Goal: Find specific page/section: Find specific page/section

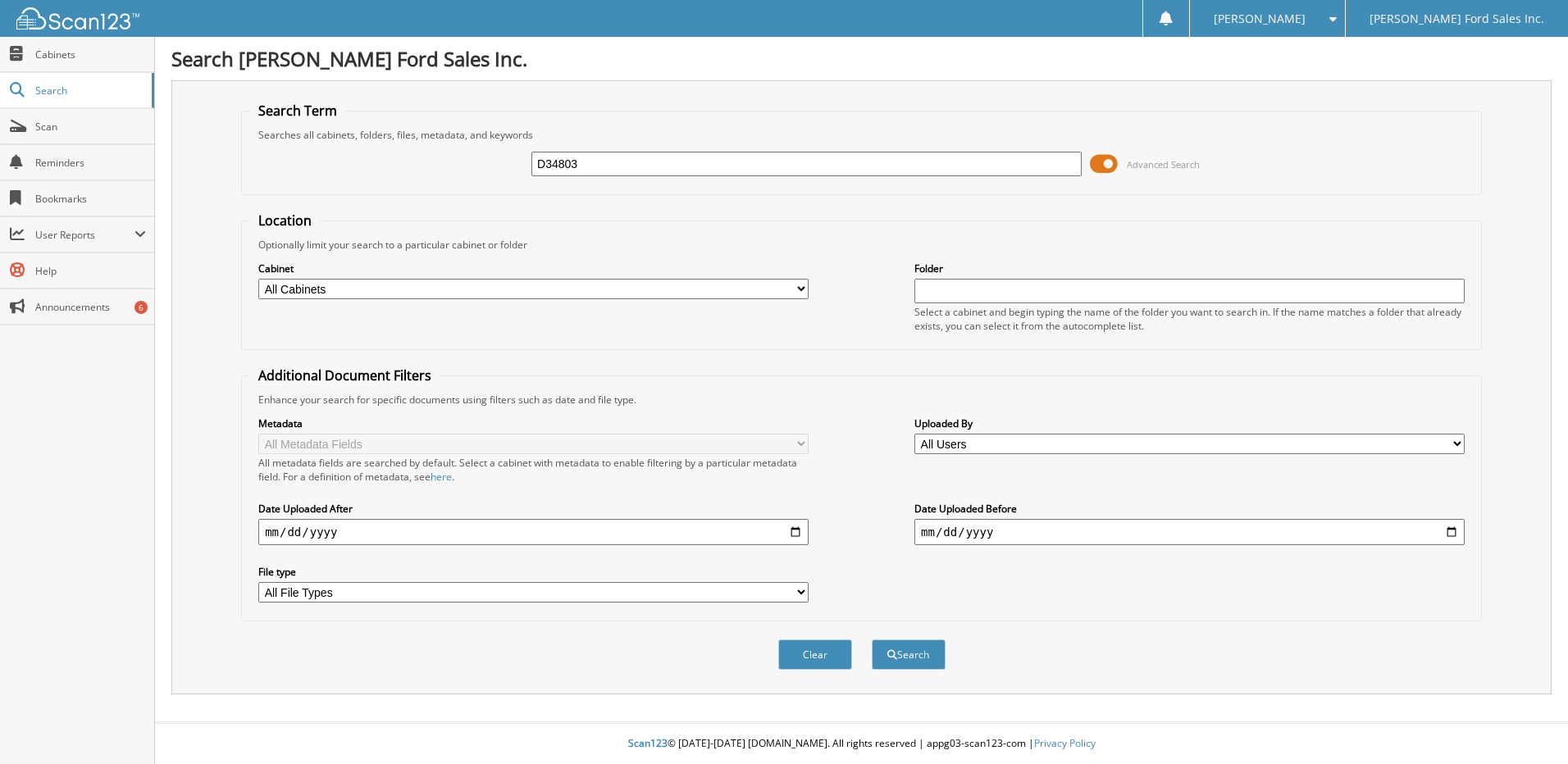
type input "D34803"
click at [871, 639] on button "Search" at bounding box center [908, 654] width 74 height 30
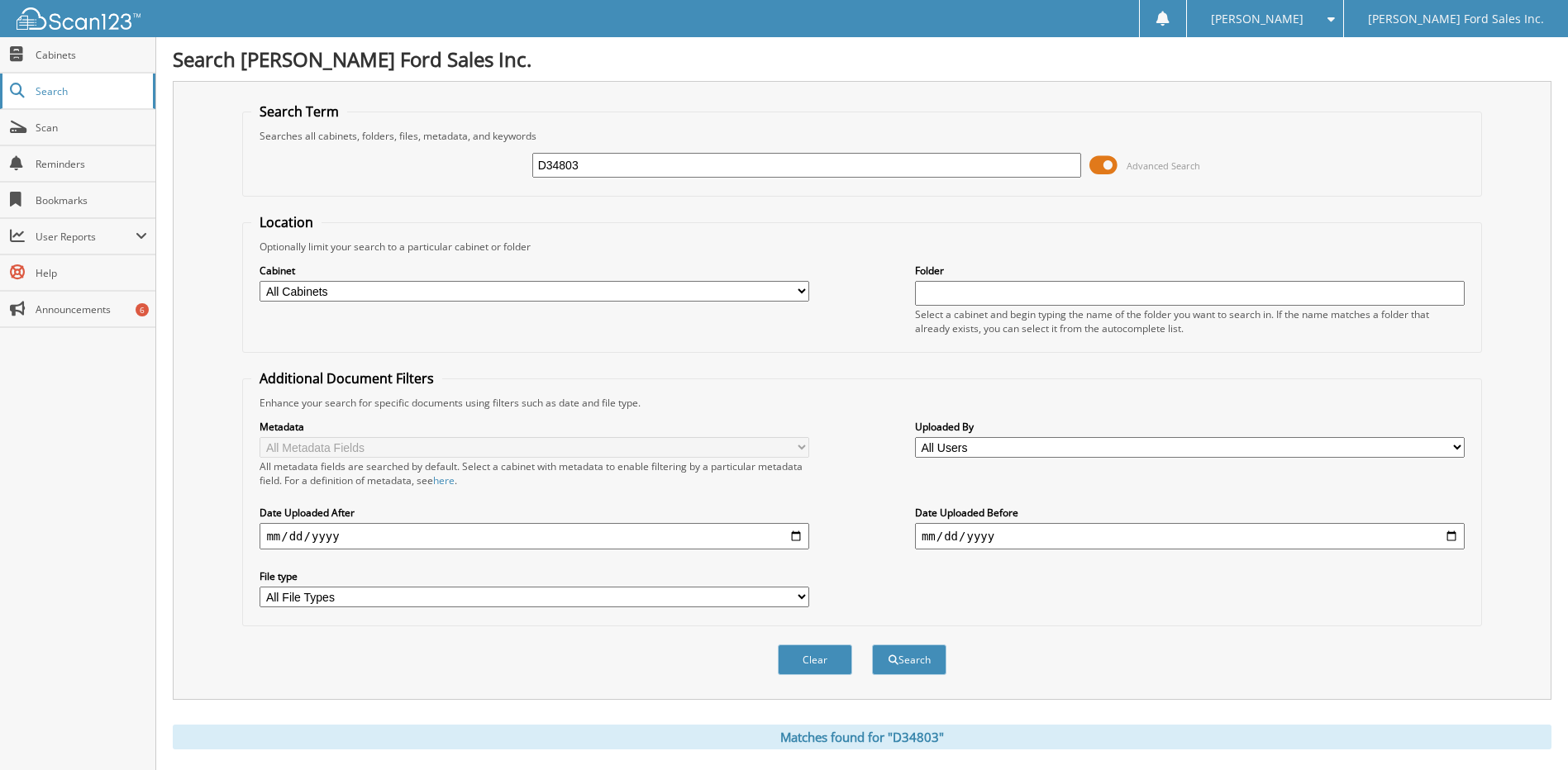
click at [45, 90] on span "Search" at bounding box center [90, 92] width 109 height 14
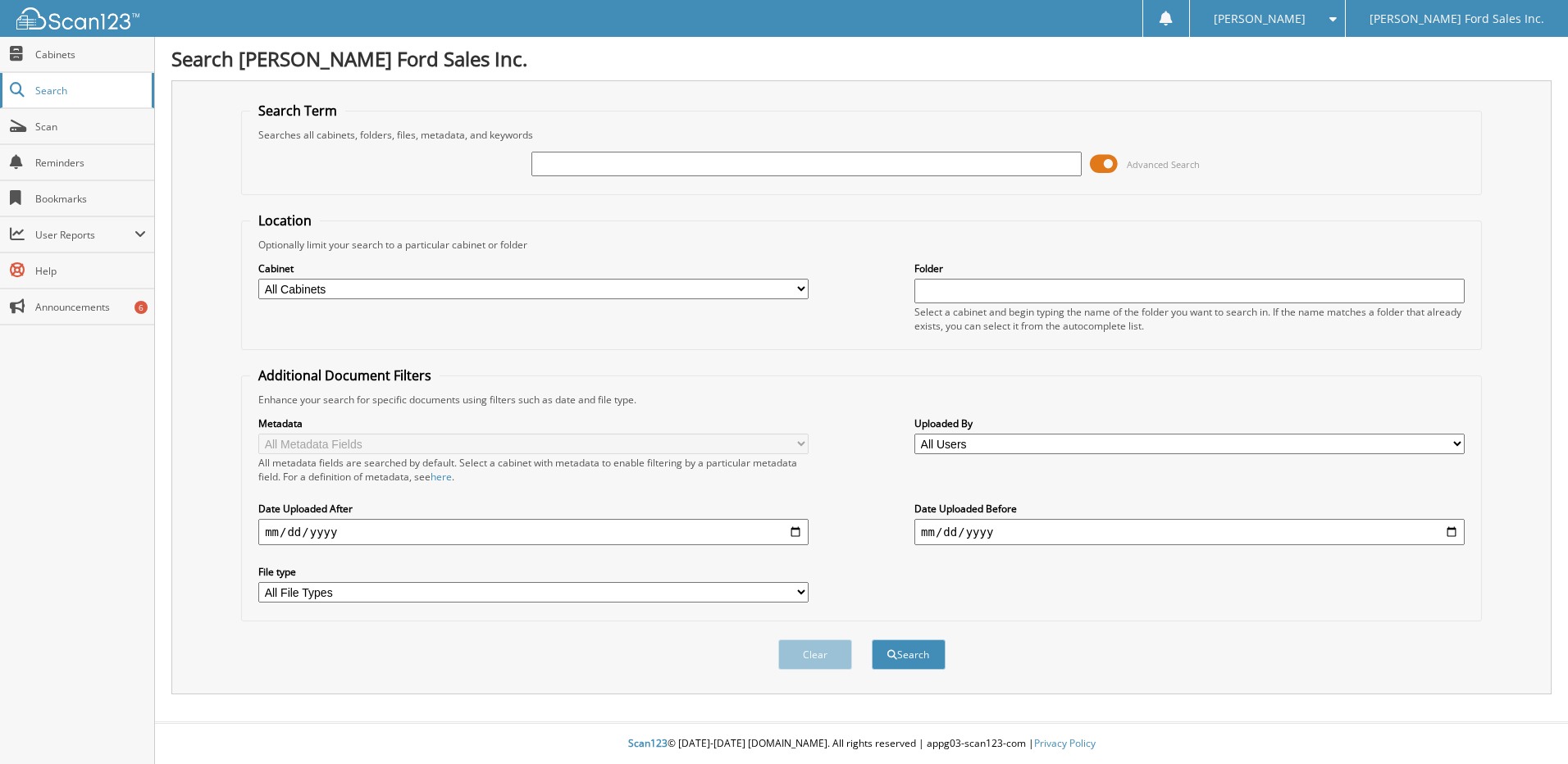
click at [43, 87] on span "Search" at bounding box center [89, 91] width 108 height 14
click at [59, 54] on span "Cabinets" at bounding box center [91, 55] width 111 height 14
